Goal: Task Accomplishment & Management: Use online tool/utility

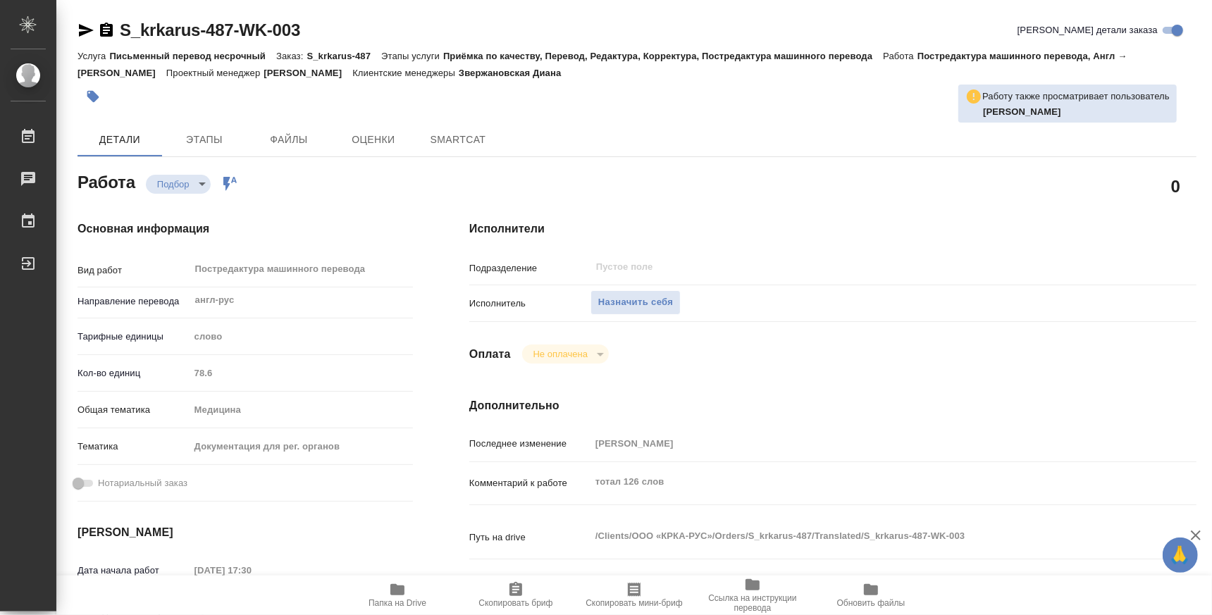
type textarea "x"
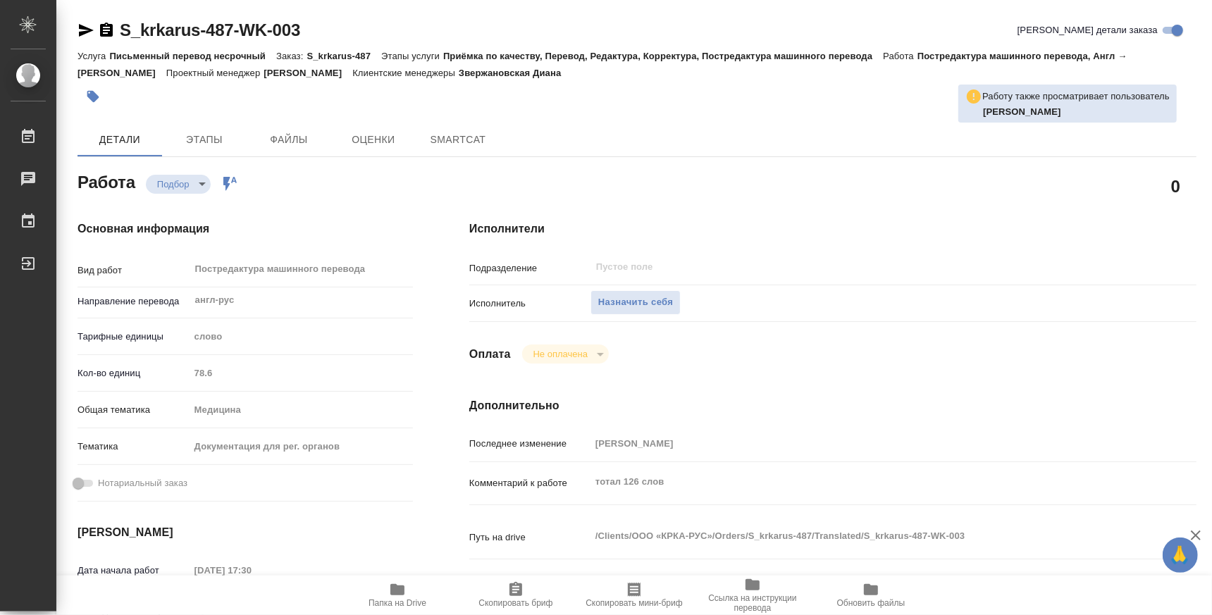
type textarea "x"
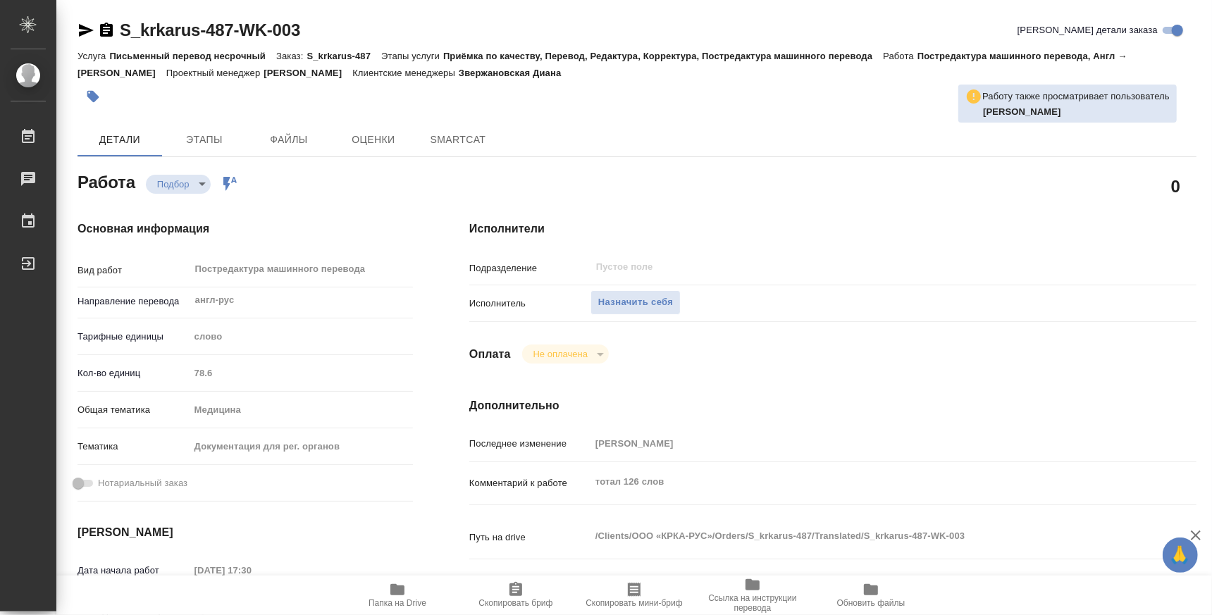
type textarea "x"
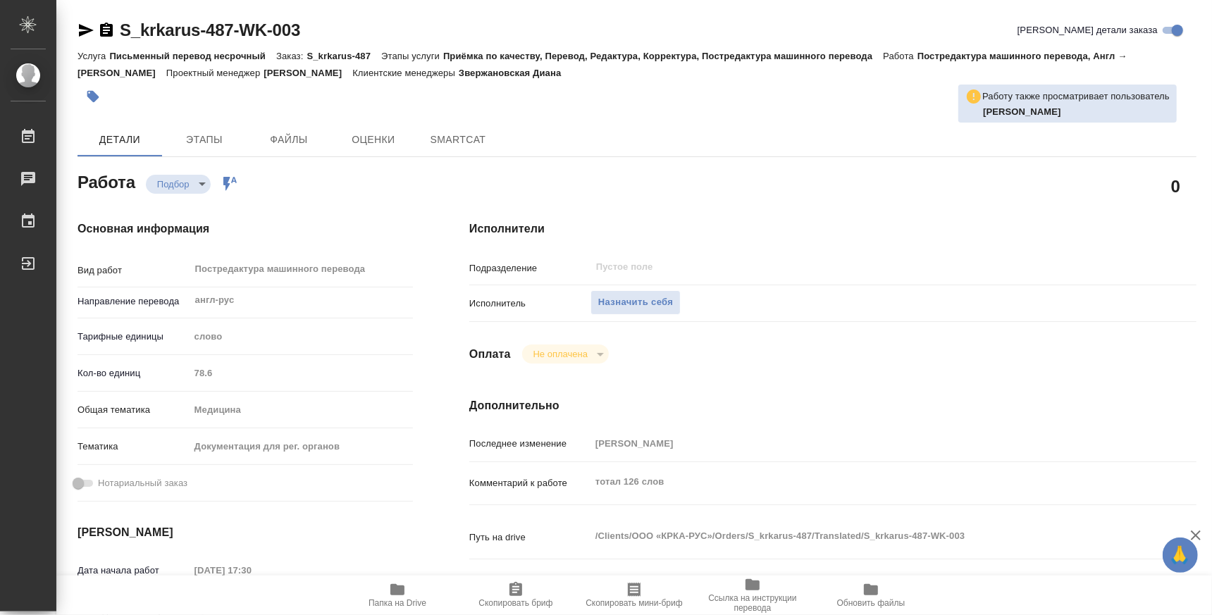
type textarea "x"
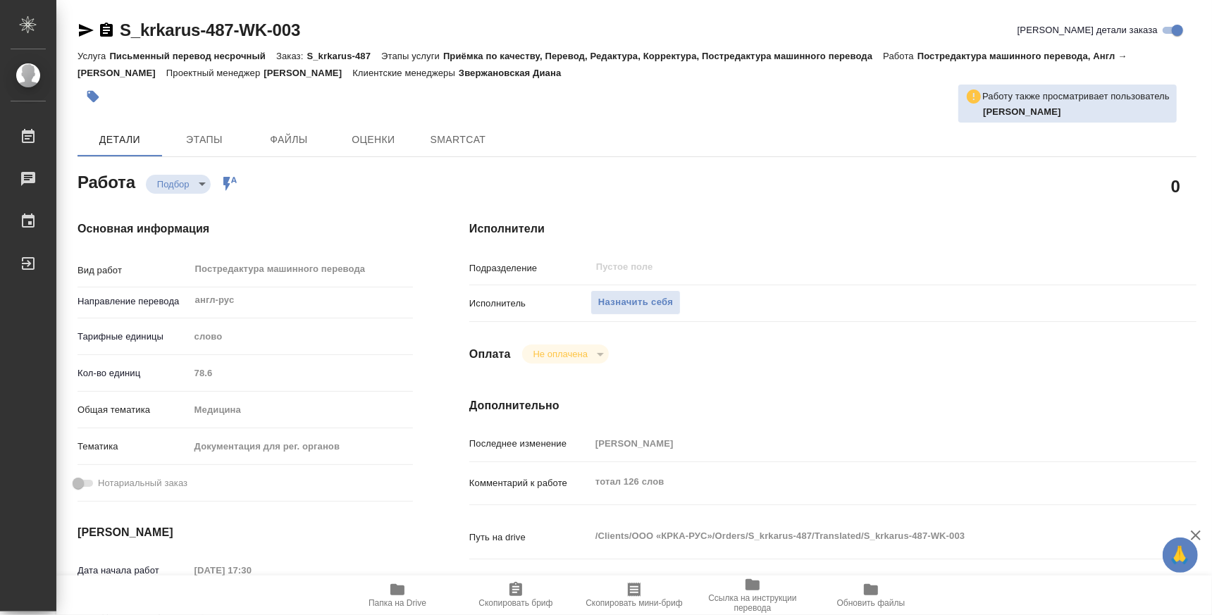
type textarea "x"
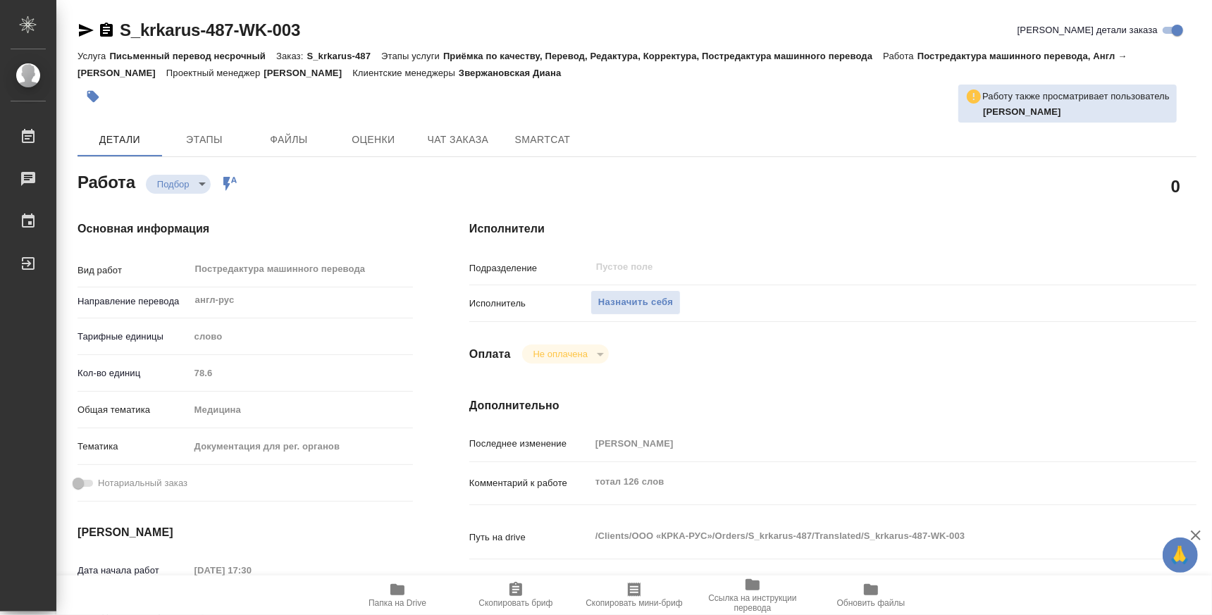
type textarea "x"
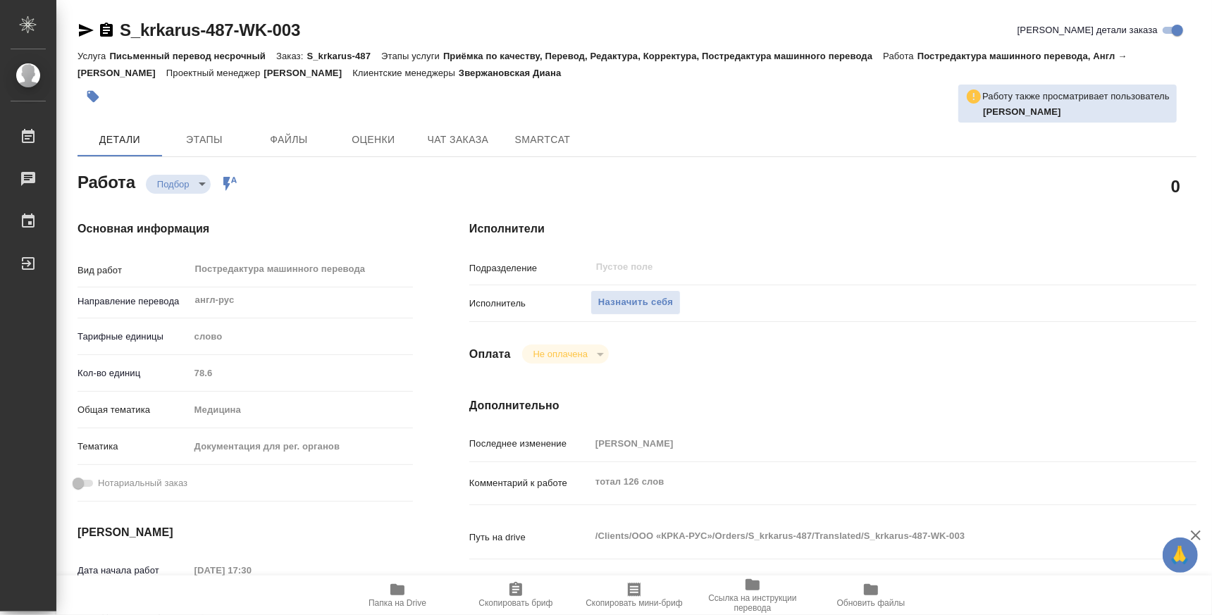
click at [418, 600] on span "Папка на Drive" at bounding box center [398, 603] width 58 height 10
type textarea "x"
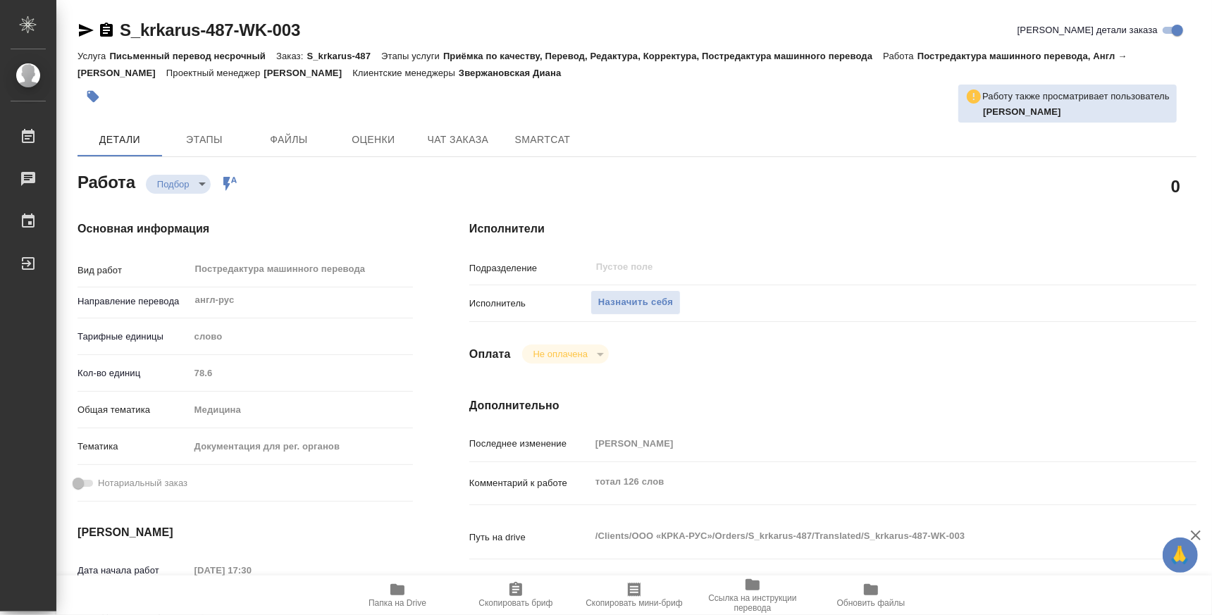
type textarea "x"
click at [390, 592] on icon "button" at bounding box center [397, 590] width 17 height 17
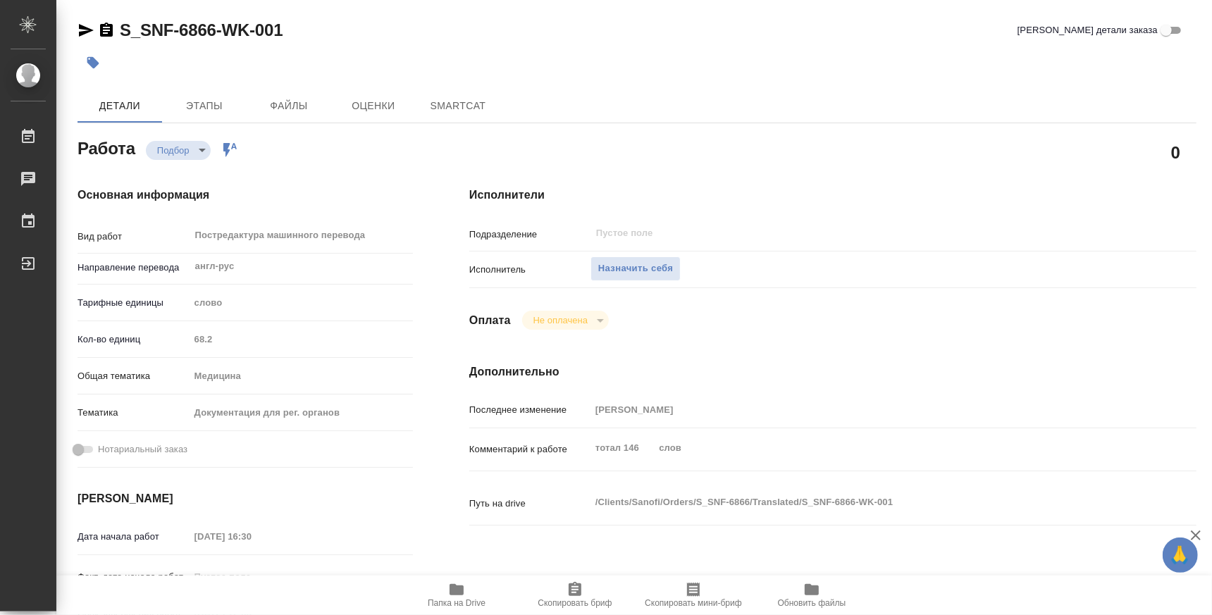
type textarea "x"
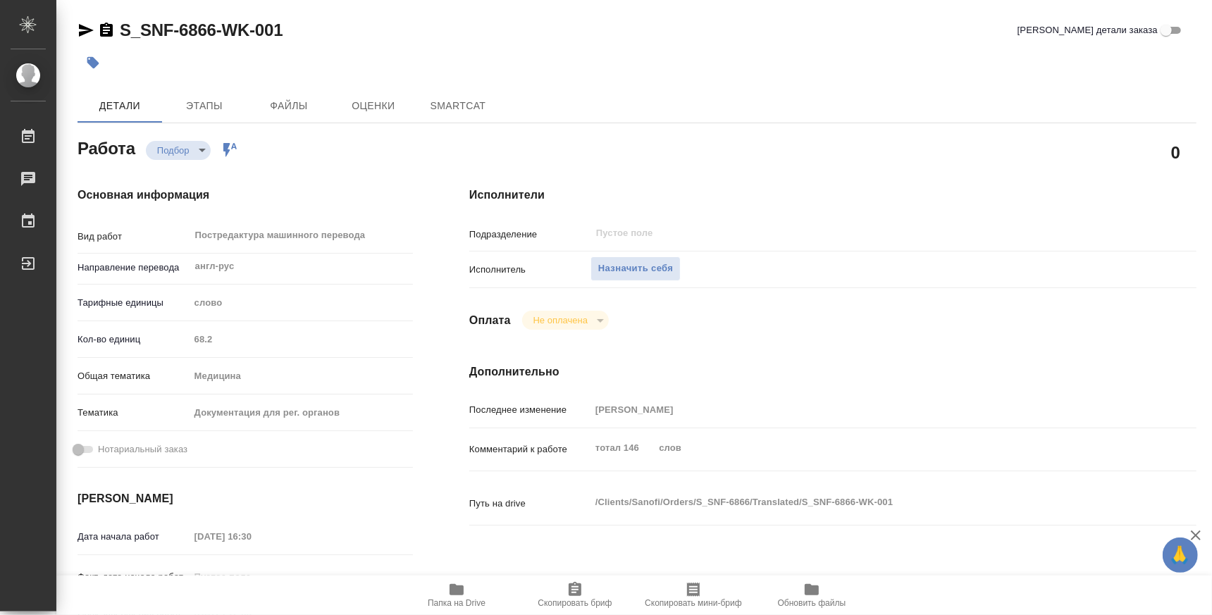
type textarea "x"
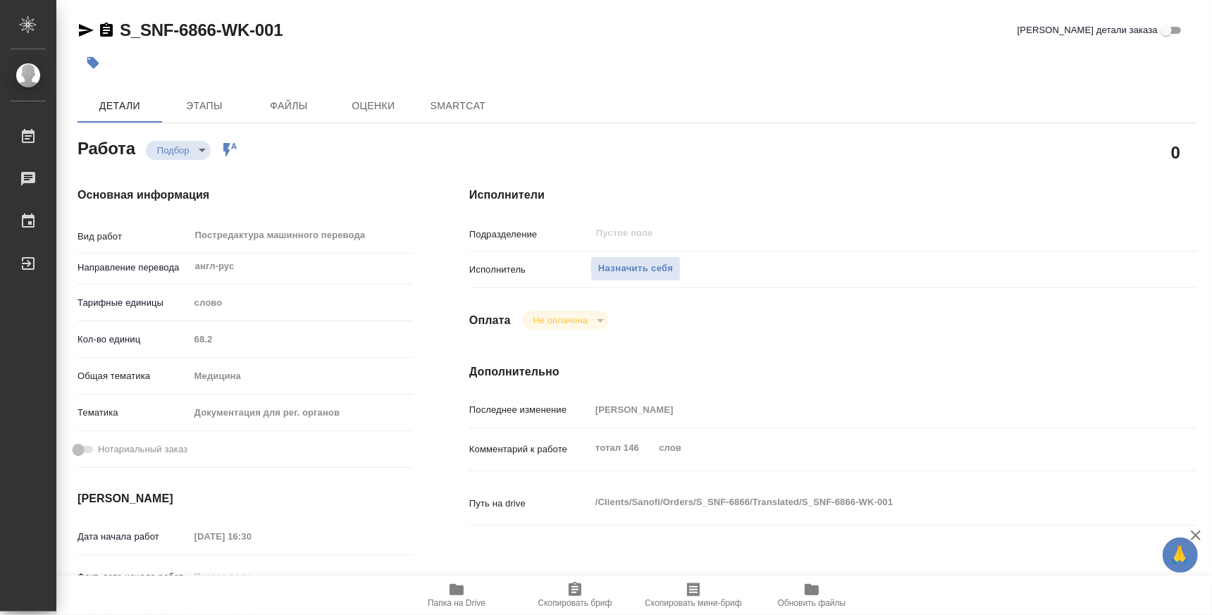
type textarea "x"
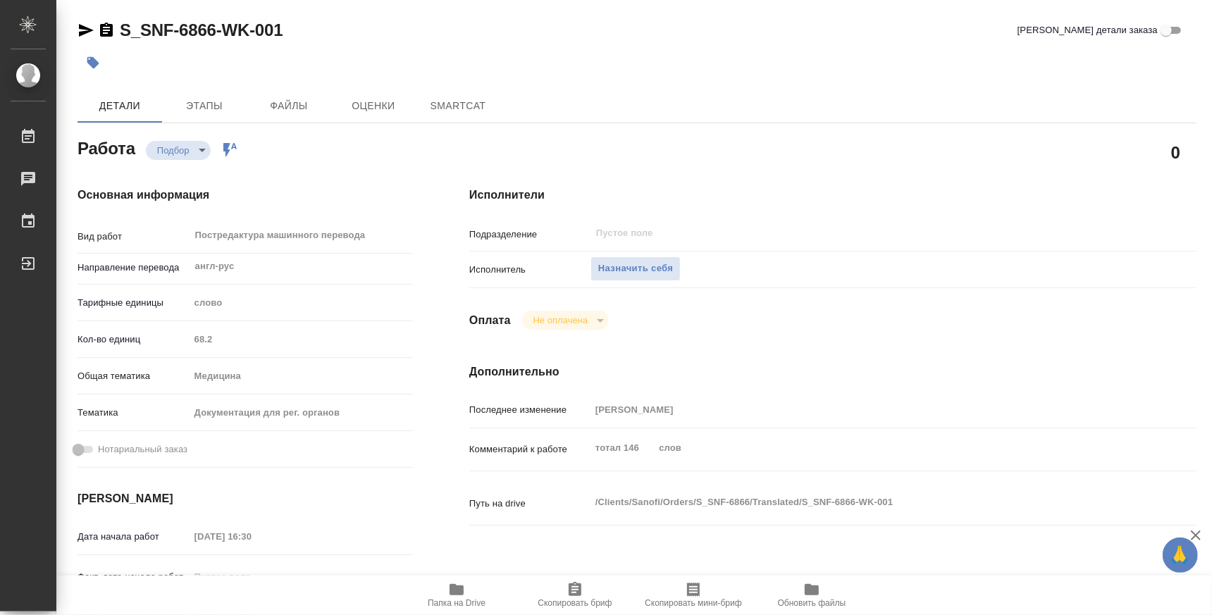
type textarea "x"
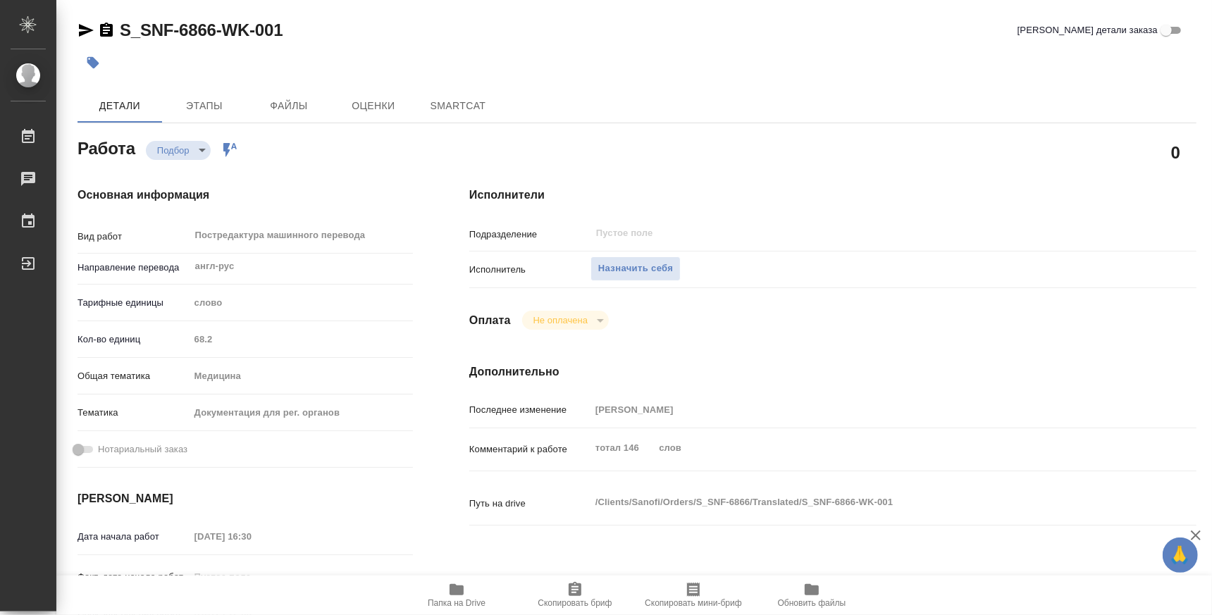
type textarea "x"
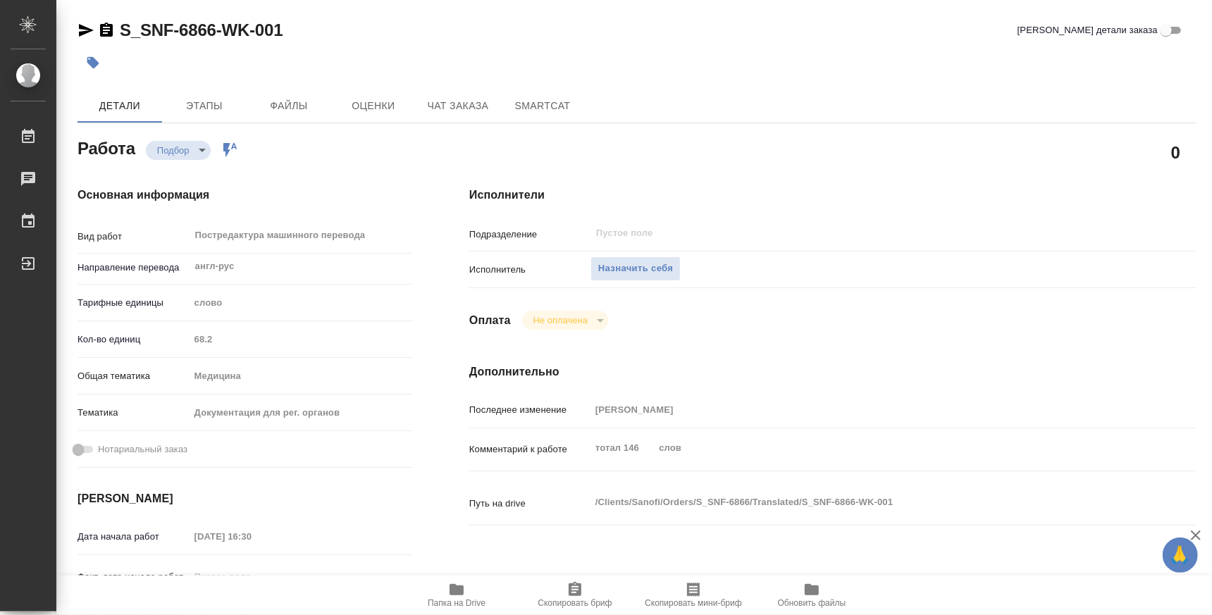
type textarea "x"
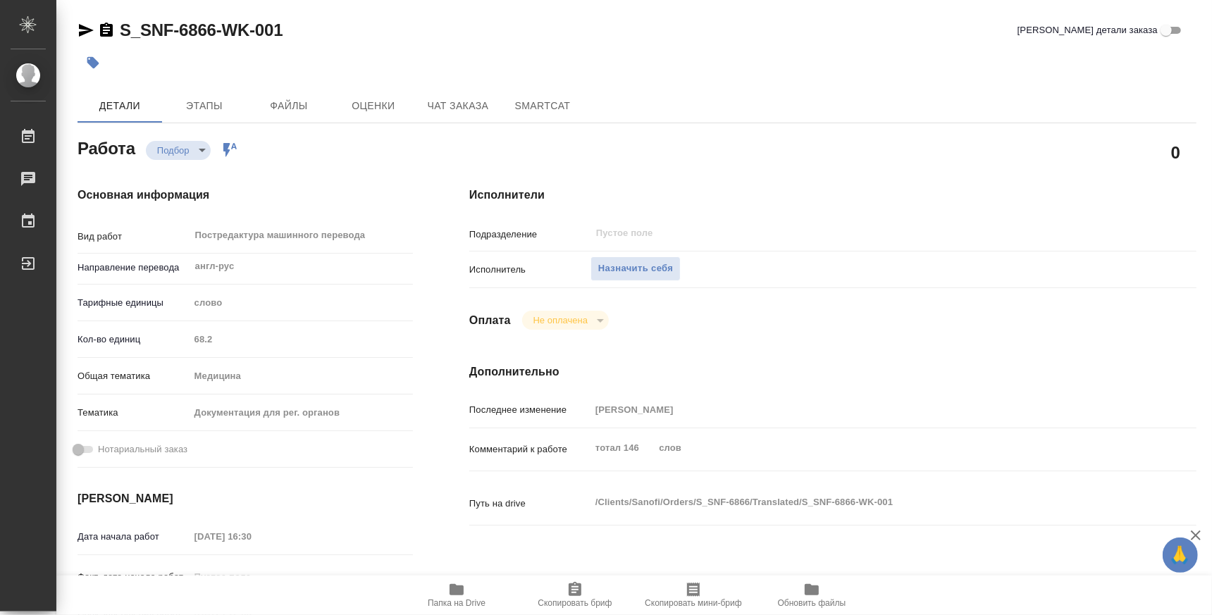
type textarea "x"
